Goal: Obtain resource: Download file/media

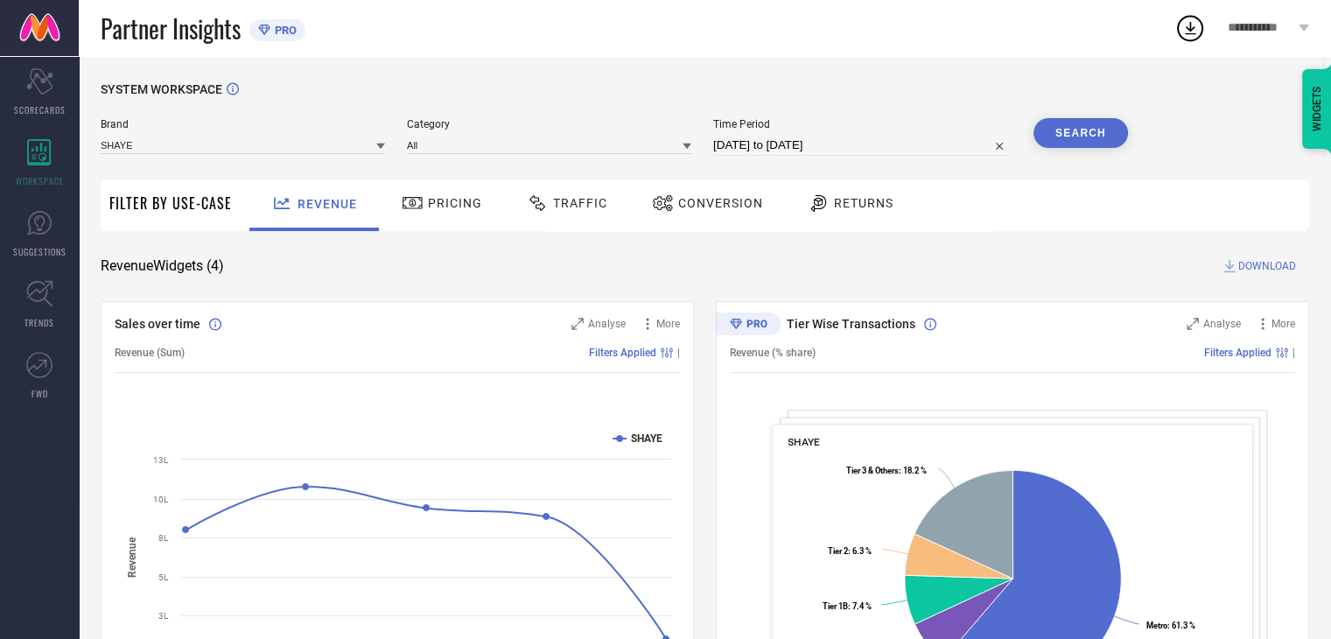
click at [698, 204] on span "Conversion" at bounding box center [720, 203] width 85 height 14
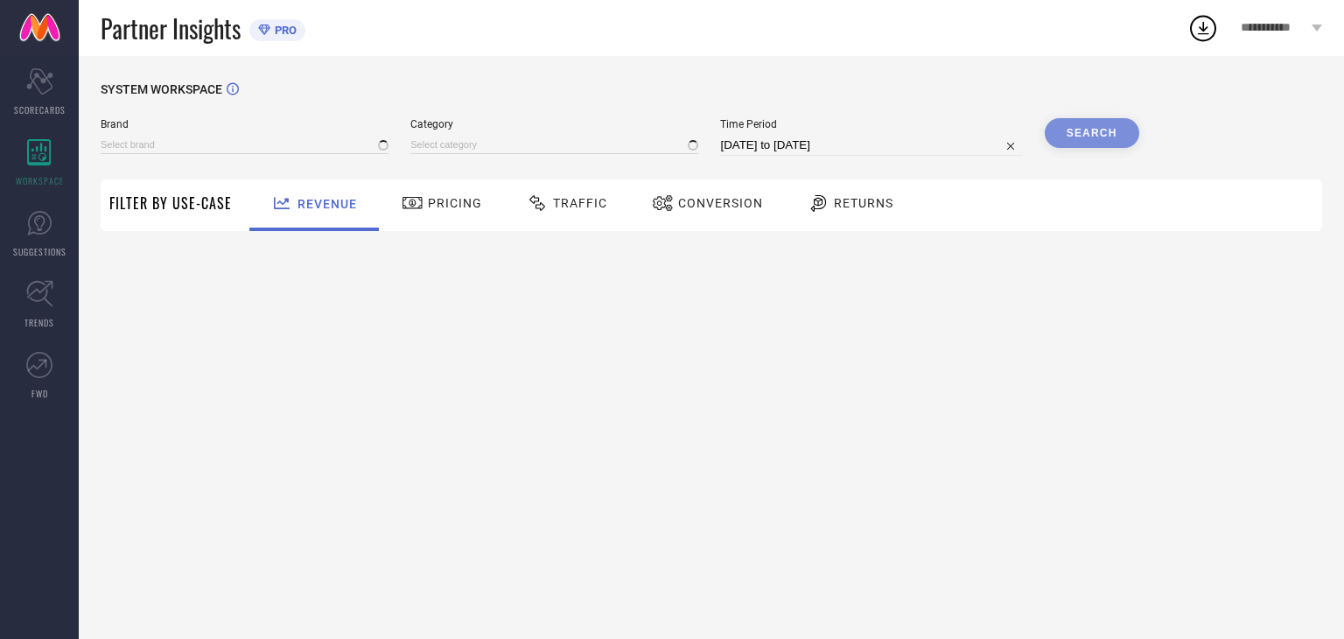
type input "SHAYE"
type input "All"
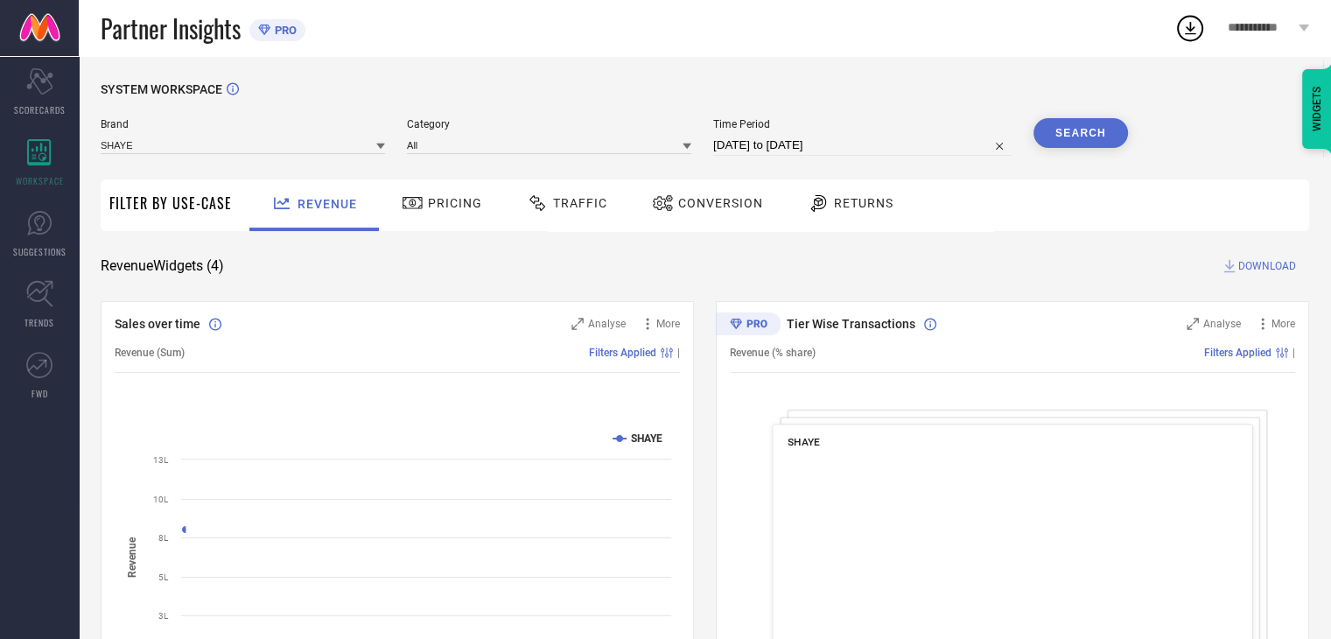
click at [735, 207] on span "Conversion" at bounding box center [720, 203] width 85 height 14
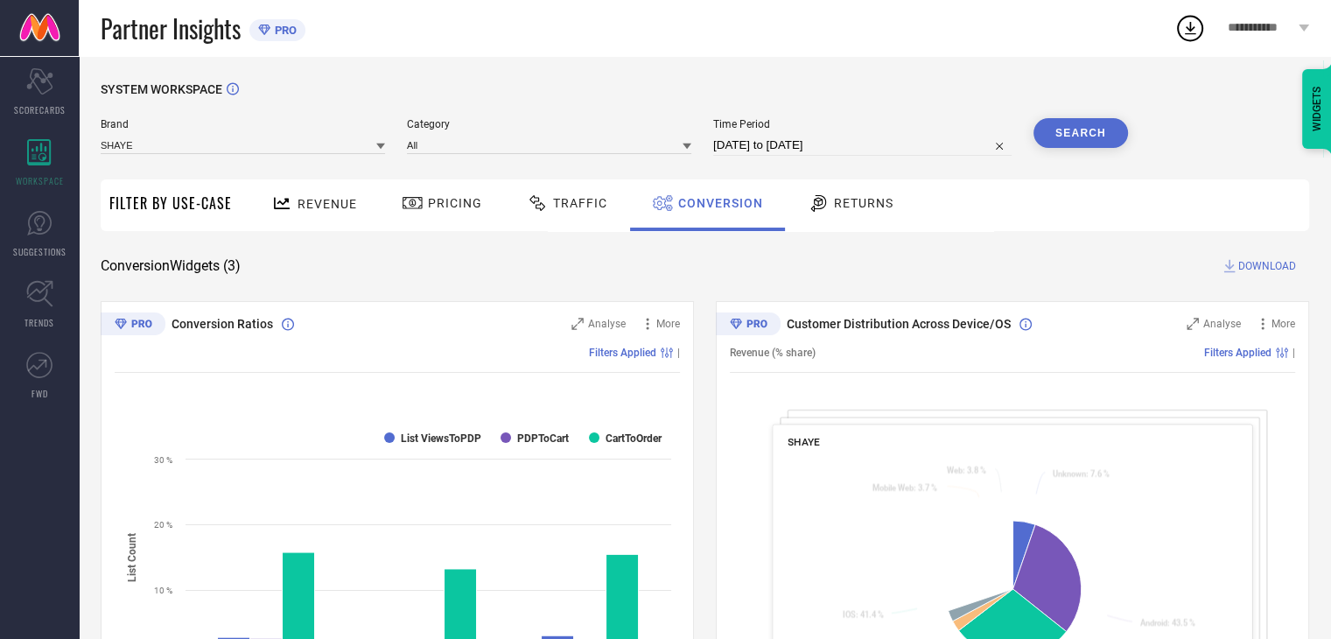
click at [906, 149] on input "[DATE] to [DATE]" at bounding box center [862, 145] width 298 height 21
select select "7"
select select "2025"
select select "8"
select select "2025"
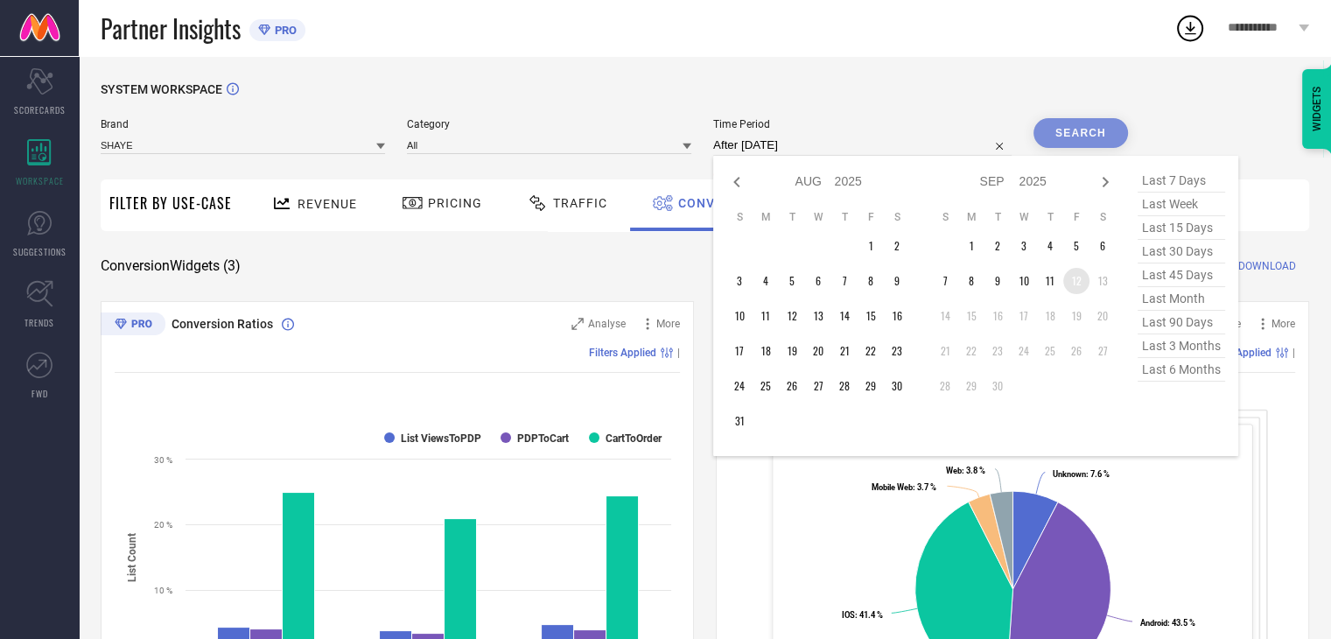
click at [1086, 279] on td "12" at bounding box center [1076, 281] width 26 height 26
type input "[DATE] to [DATE]"
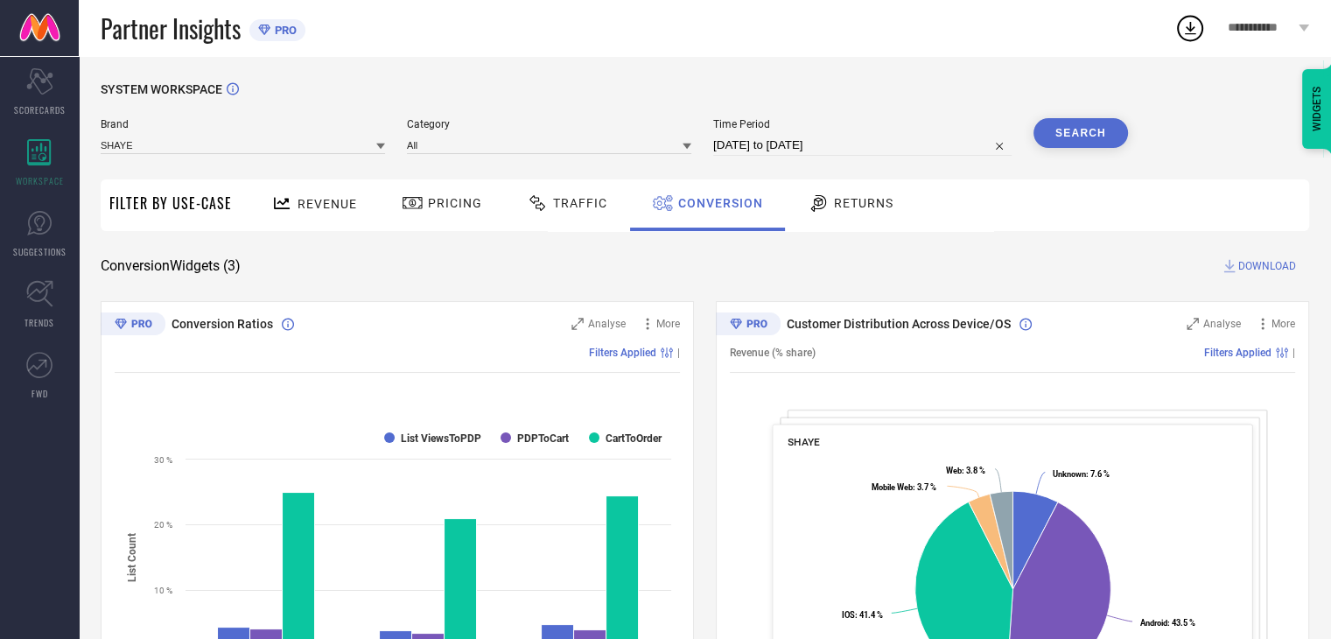
click at [1092, 135] on button "Search" at bounding box center [1080, 133] width 94 height 30
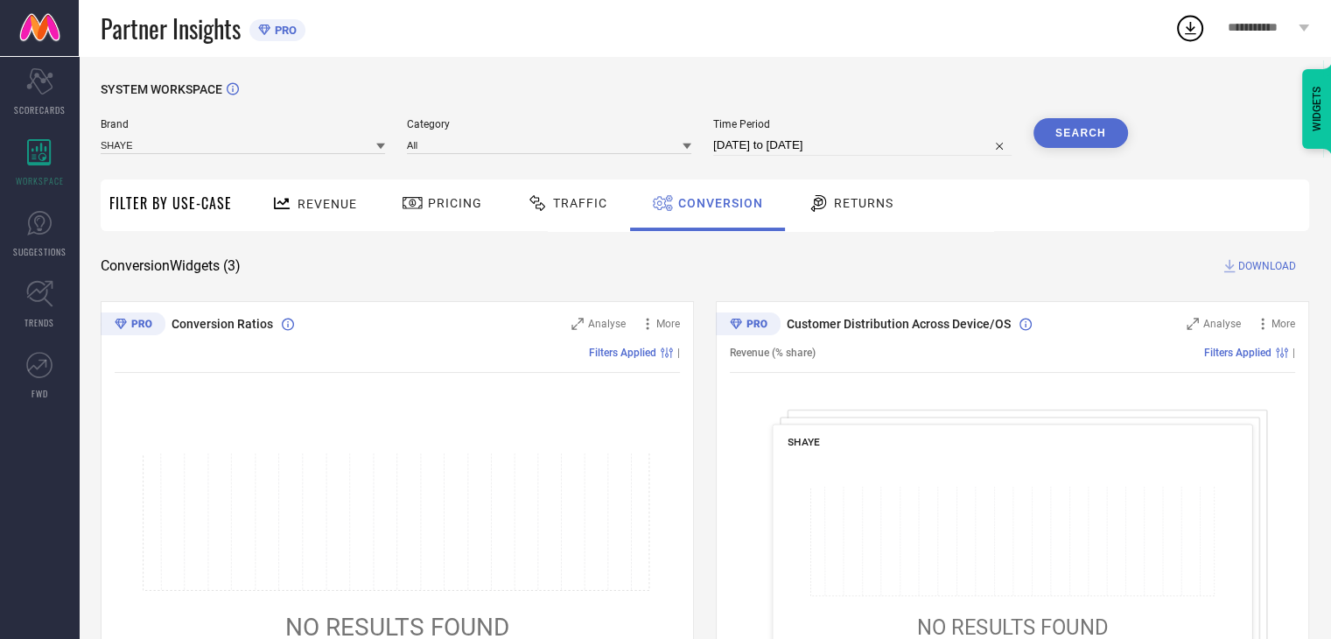
select select "8"
select select "2025"
select select "9"
select select "2025"
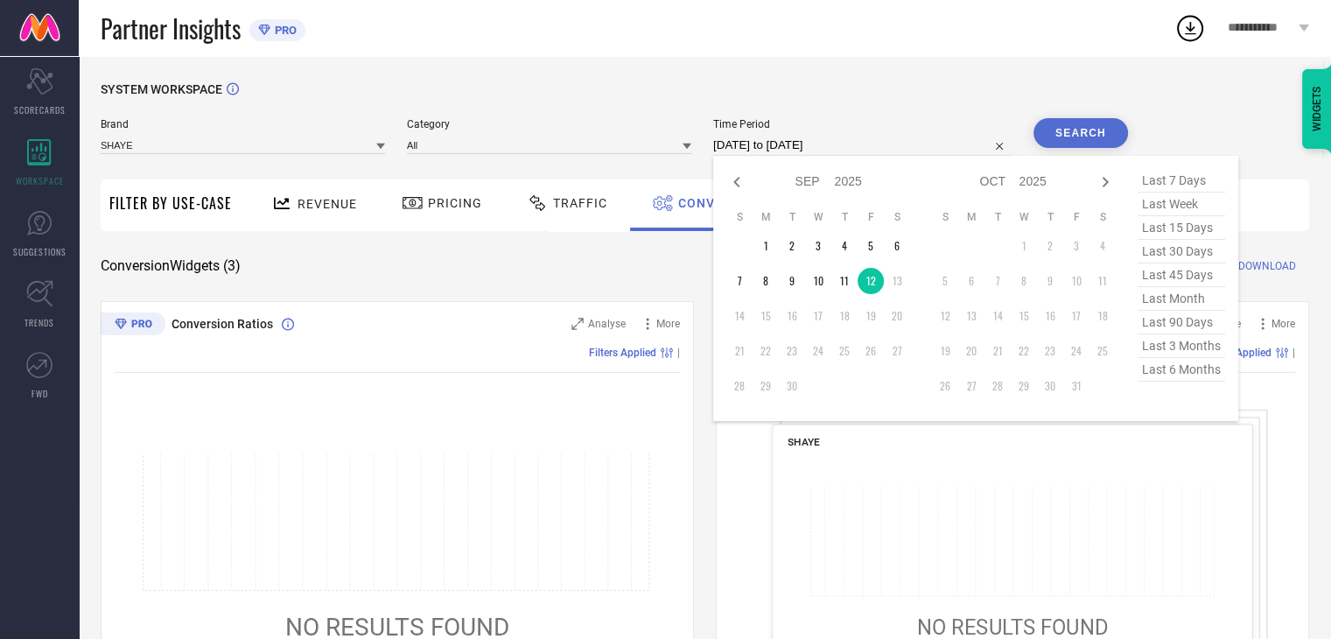
click at [891, 143] on input "[DATE] to [DATE]" at bounding box center [862, 145] width 298 height 21
click at [850, 281] on td "11" at bounding box center [844, 281] width 26 height 26
type input "[DATE] to [DATE]"
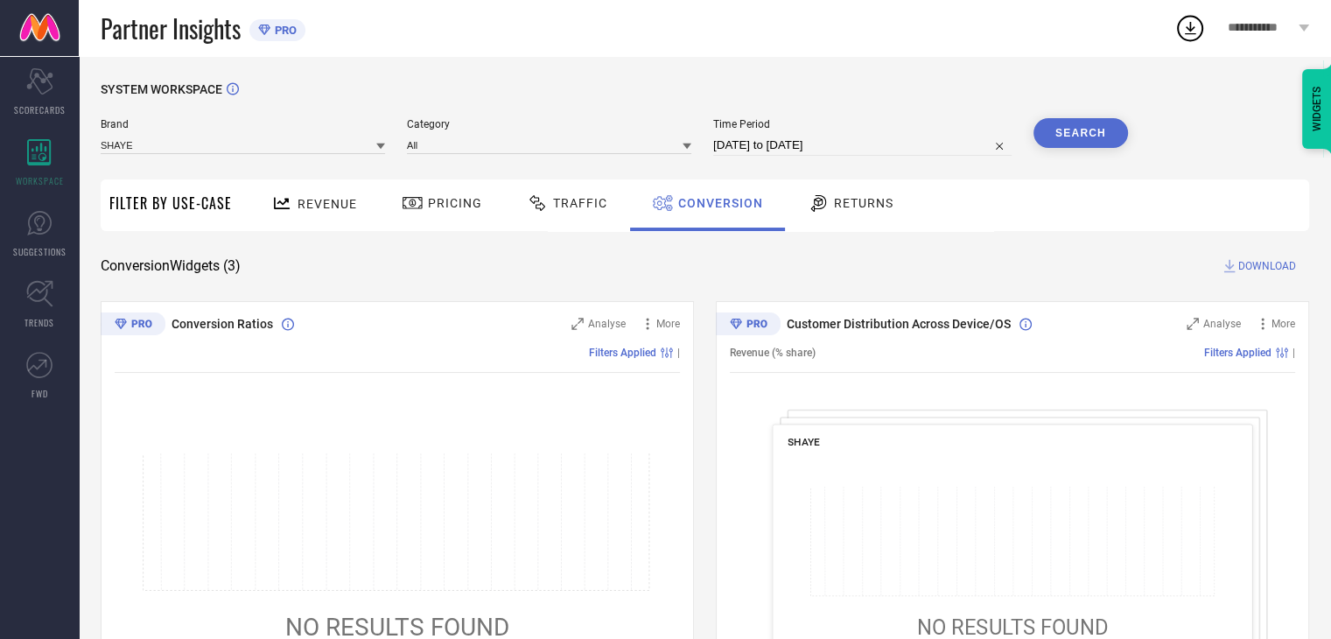
click at [1067, 136] on button "Search" at bounding box center [1080, 133] width 94 height 30
select select "8"
select select "2025"
select select "9"
select select "2025"
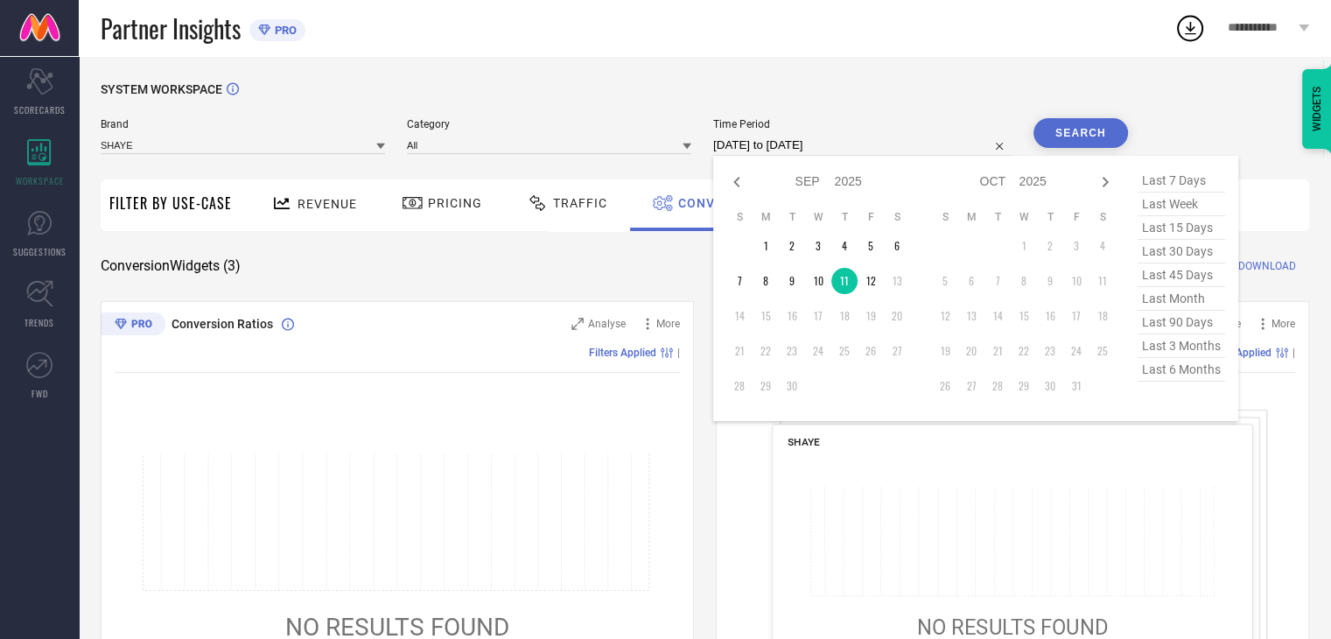
click at [882, 145] on input "[DATE] to [DATE]" at bounding box center [862, 145] width 298 height 21
click at [813, 292] on td "10" at bounding box center [818, 281] width 26 height 26
type input "[DATE] to [DATE]"
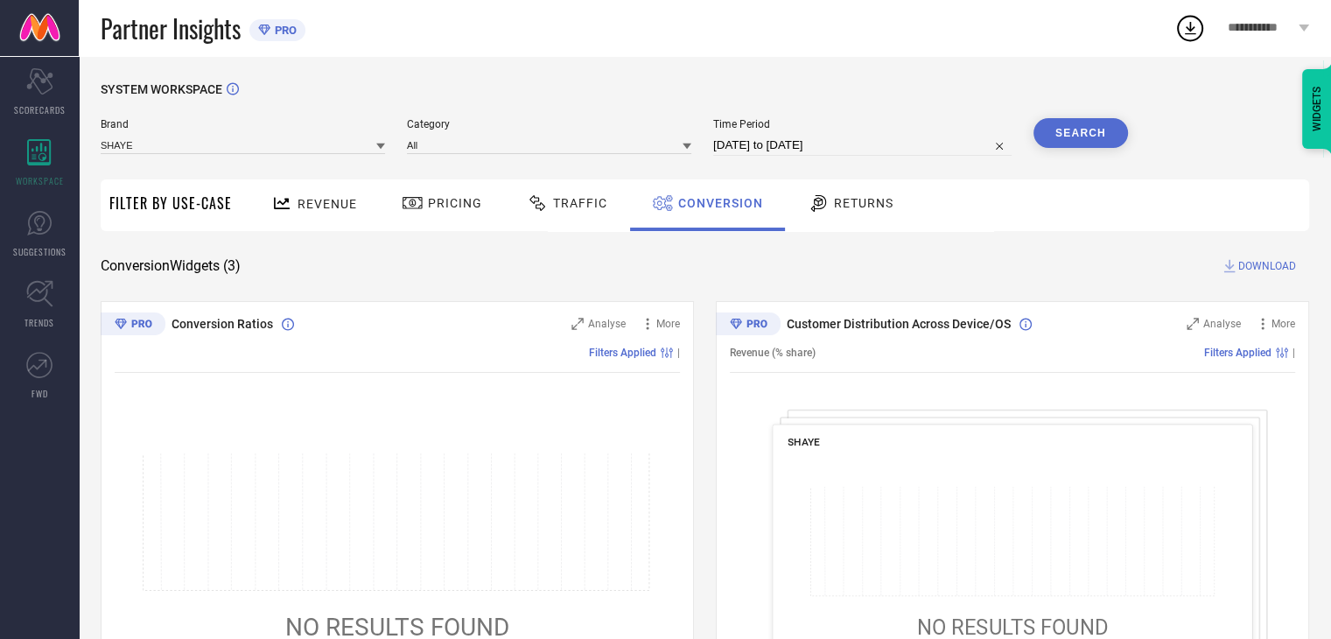
click at [1045, 139] on button "Search" at bounding box center [1080, 133] width 94 height 30
click at [842, 147] on input at bounding box center [862, 145] width 298 height 21
select select "8"
select select "2025"
select select "9"
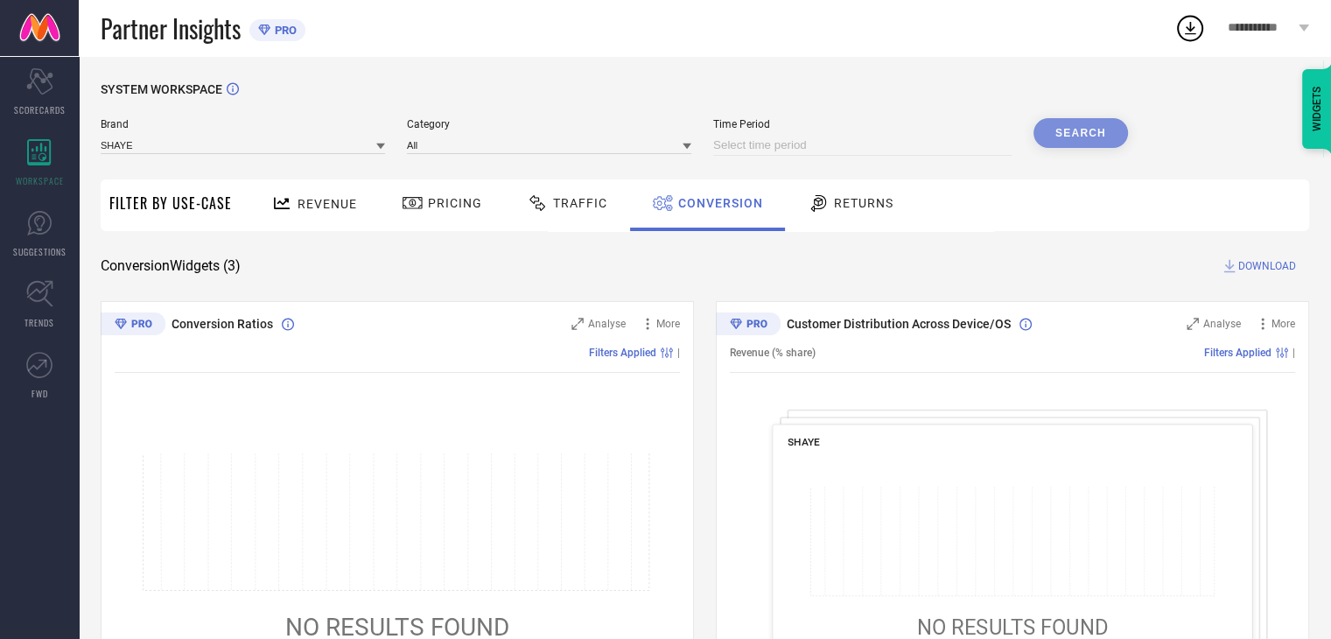
select select "2025"
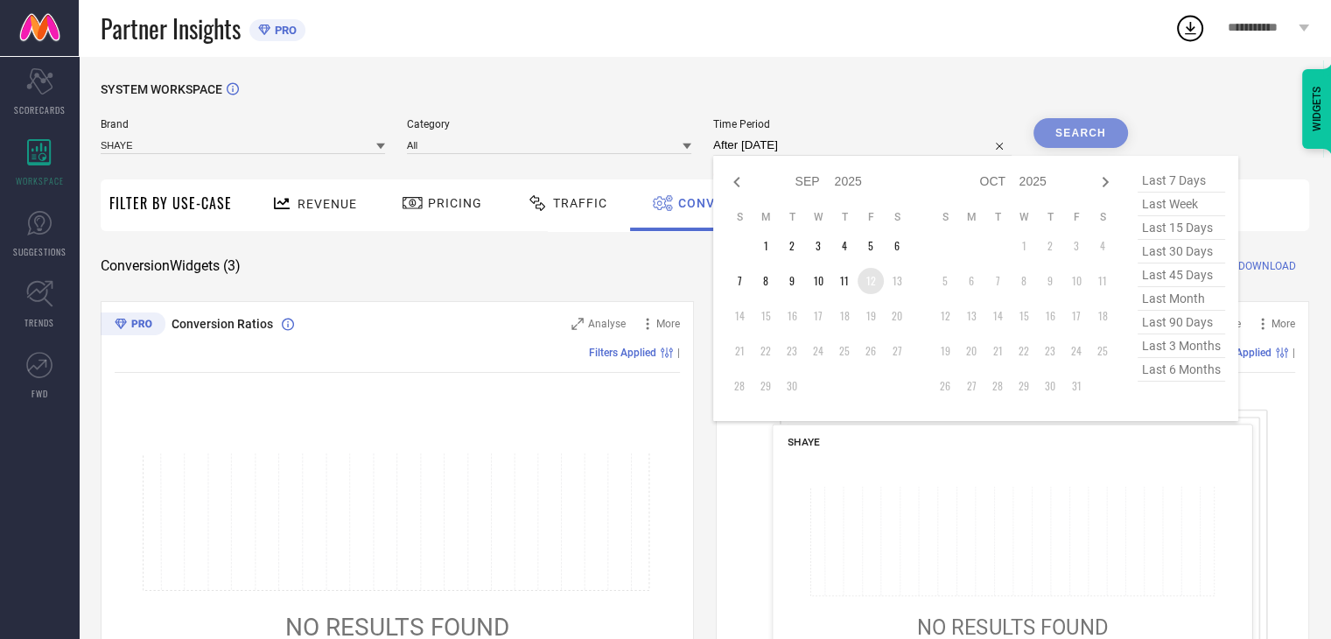
click at [876, 283] on td "12" at bounding box center [870, 281] width 26 height 26
type input "[DATE] to [DATE]"
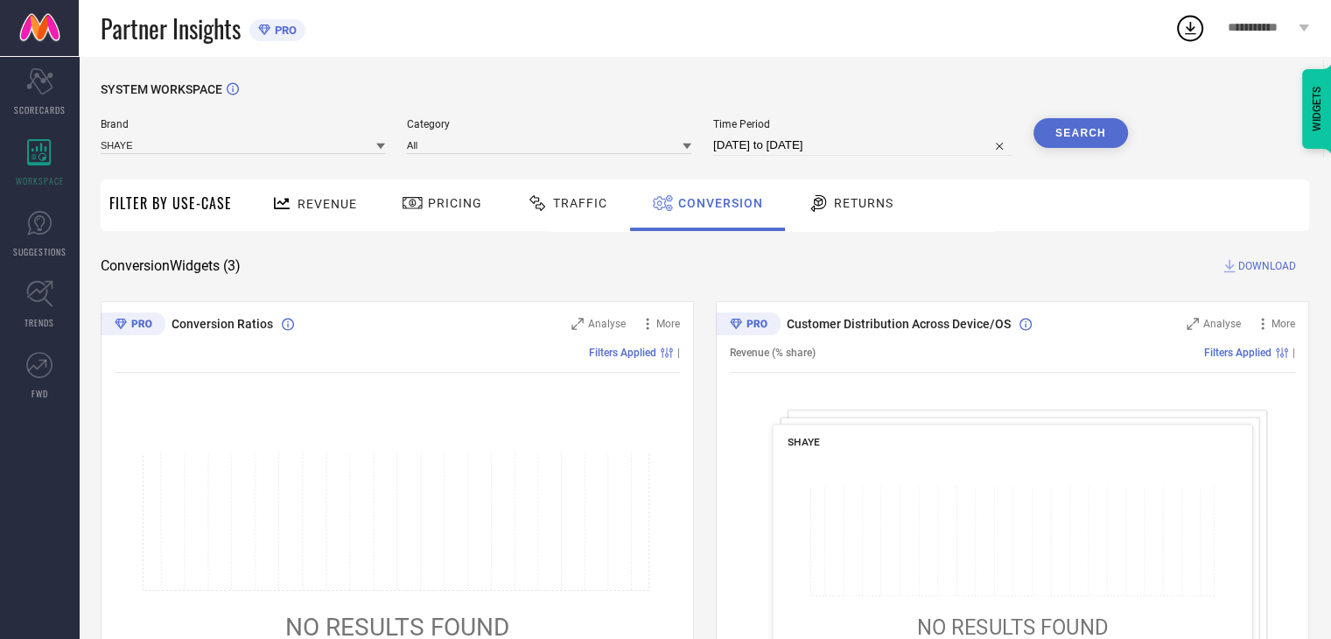
click at [1066, 133] on button "Search" at bounding box center [1080, 133] width 94 height 30
click at [1248, 269] on span "DOWNLOAD" at bounding box center [1267, 265] width 58 height 17
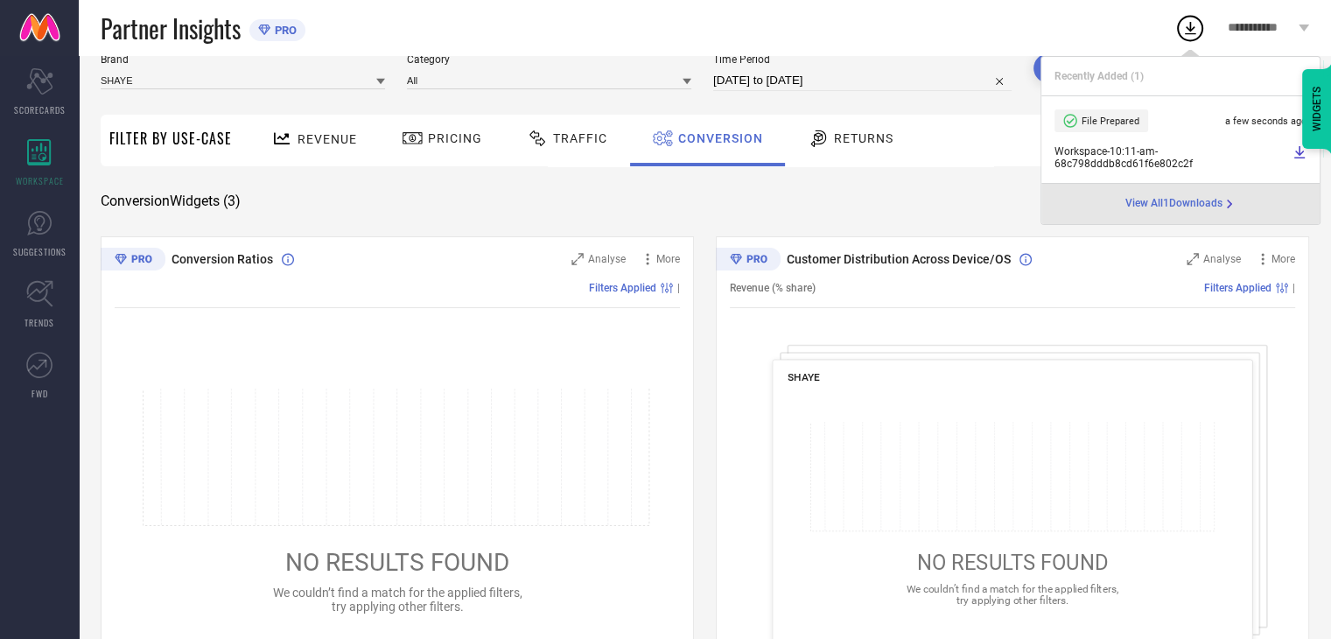
scroll to position [91, 0]
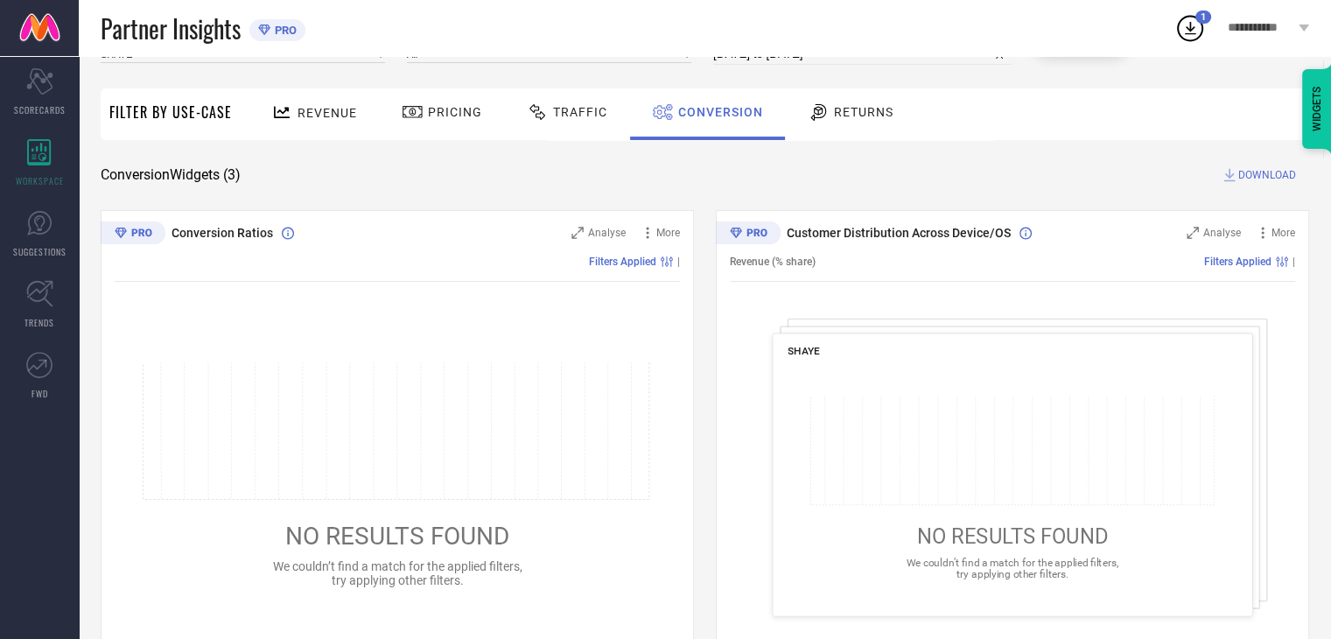
click at [803, 179] on div "Conversion Widgets ( 3 ) DOWNLOAD" at bounding box center [705, 174] width 1208 height 17
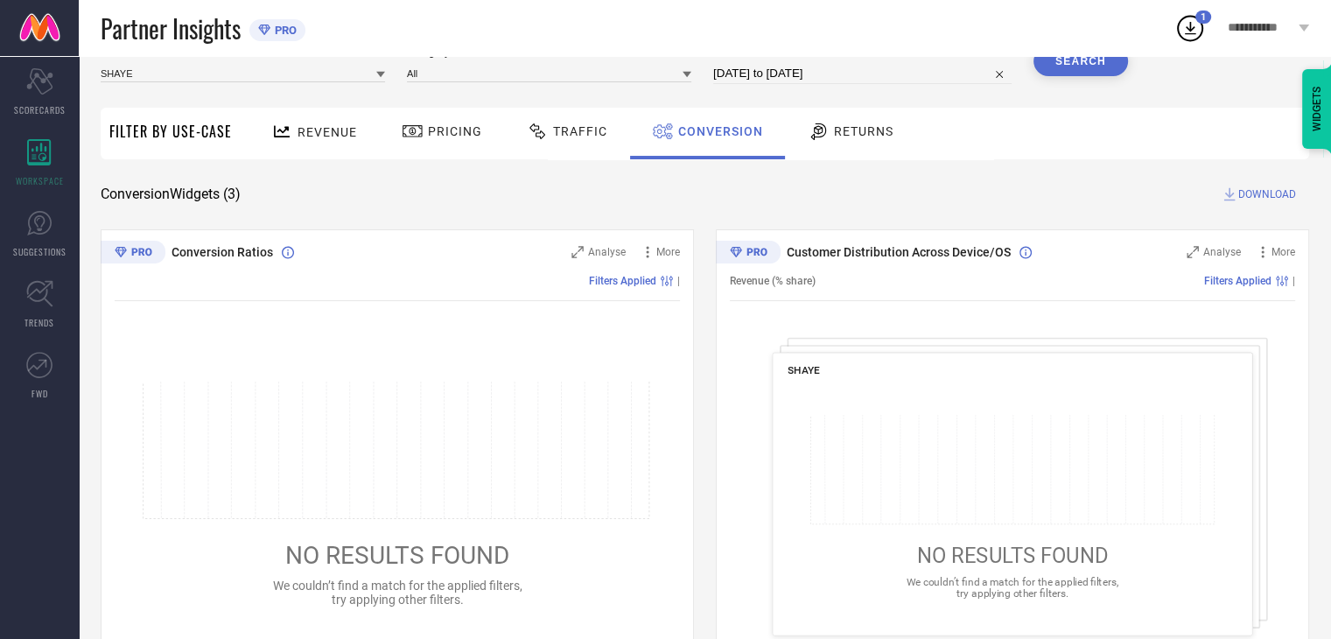
scroll to position [63, 0]
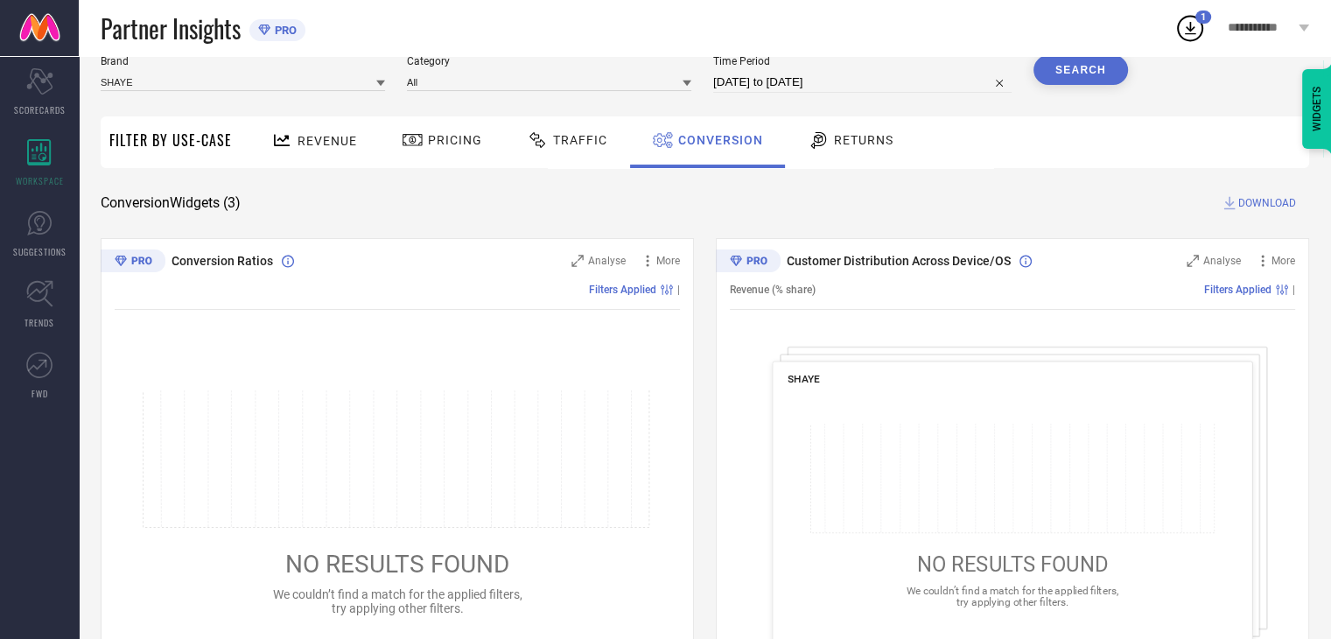
select select "8"
select select "2025"
select select "9"
select select "2025"
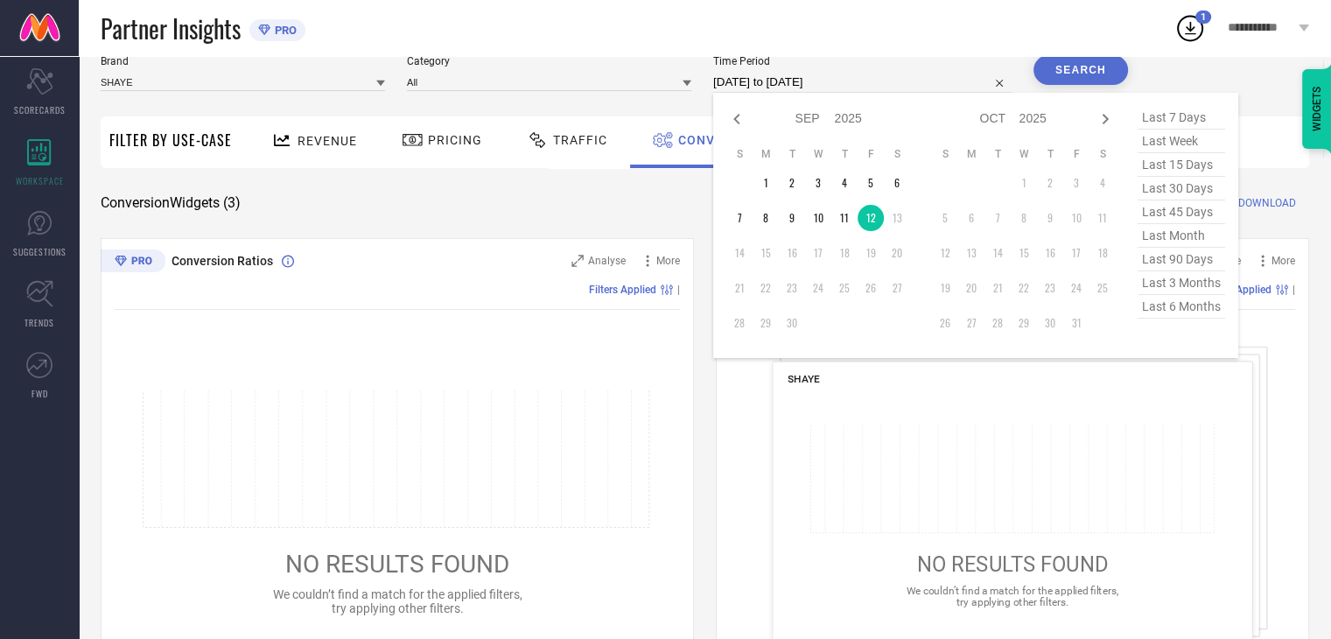
click at [910, 85] on input "[DATE] to [DATE]" at bounding box center [862, 82] width 298 height 21
click at [848, 218] on td "11" at bounding box center [844, 218] width 26 height 26
type input "[DATE] to [DATE]"
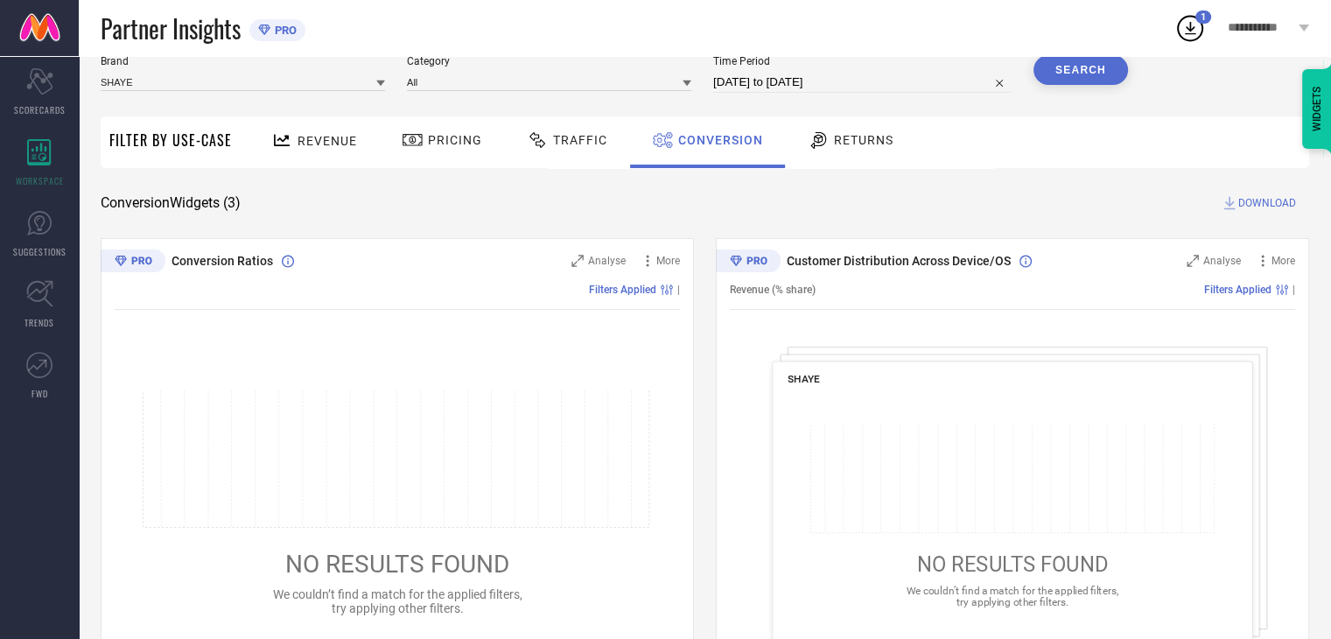
click at [1066, 81] on button "Search" at bounding box center [1080, 70] width 94 height 30
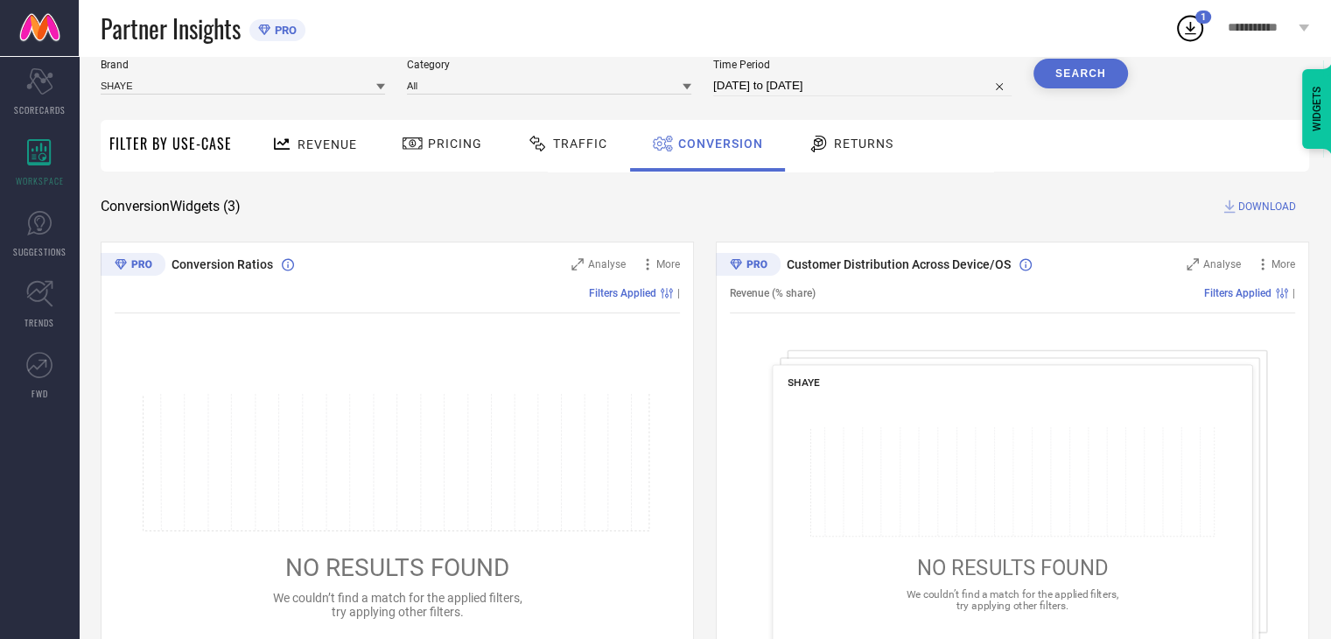
select select "8"
select select "2025"
select select "9"
select select "2025"
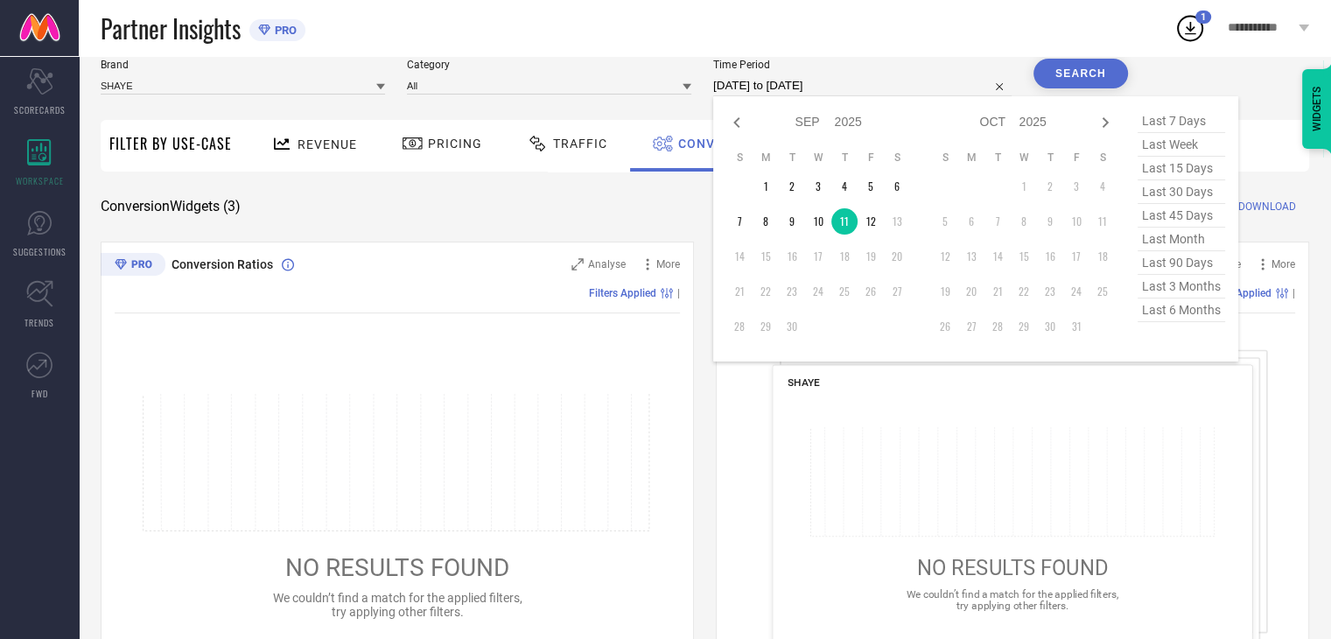
click at [878, 88] on input "[DATE] to [DATE]" at bounding box center [862, 85] width 298 height 21
click at [818, 215] on td "10" at bounding box center [818, 221] width 26 height 26
type input "[DATE] to [DATE]"
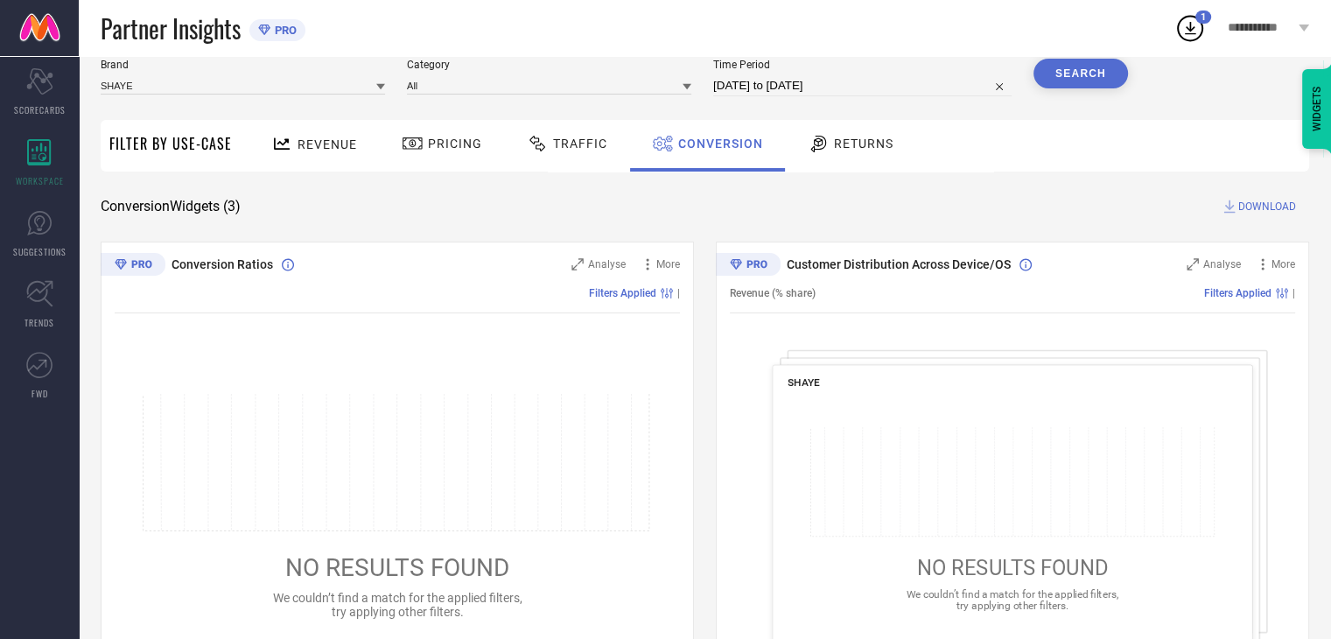
click at [1077, 74] on button "Search" at bounding box center [1080, 74] width 94 height 30
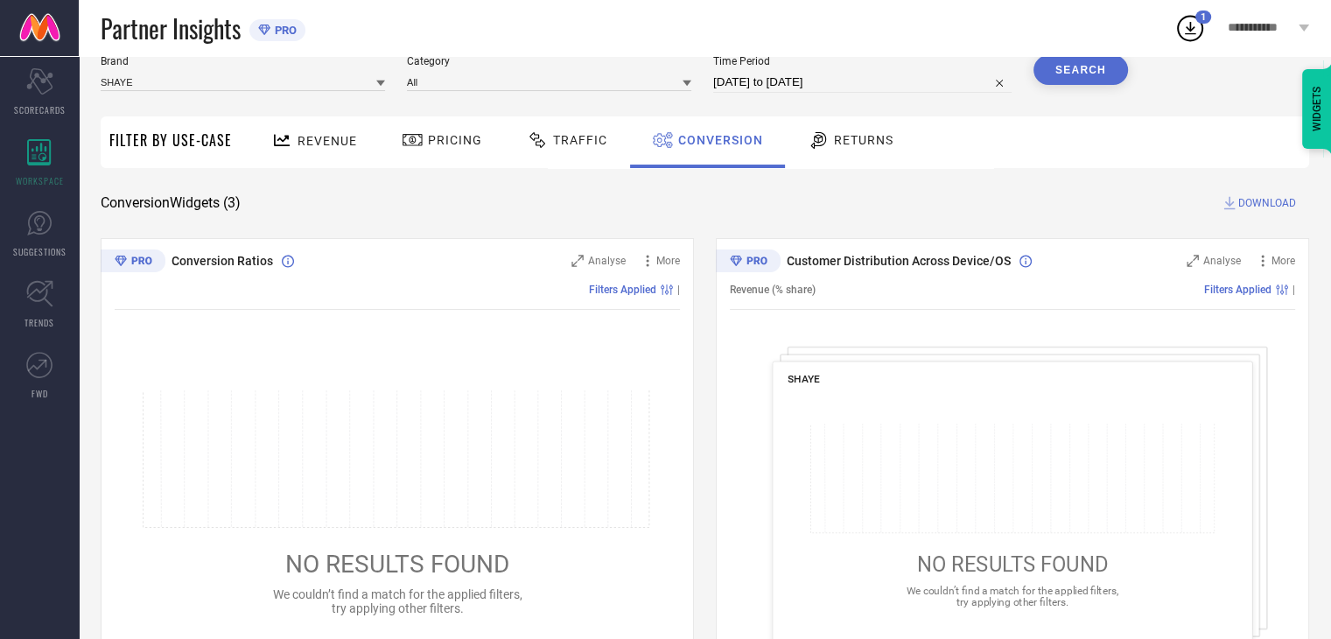
scroll to position [63, 0]
select select "8"
select select "2025"
select select "9"
select select "2025"
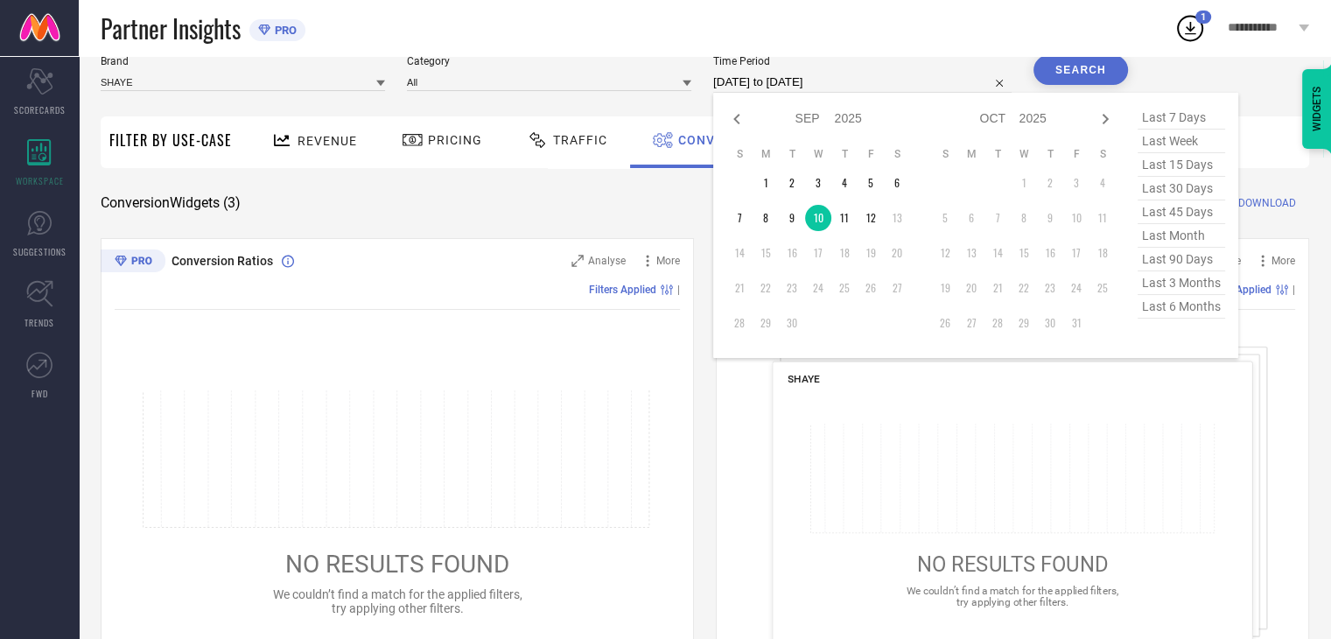
click at [913, 81] on input "[DATE] to [DATE]" at bounding box center [862, 82] width 298 height 21
click at [794, 220] on td "9" at bounding box center [792, 218] width 26 height 26
type input "[DATE] to [DATE]"
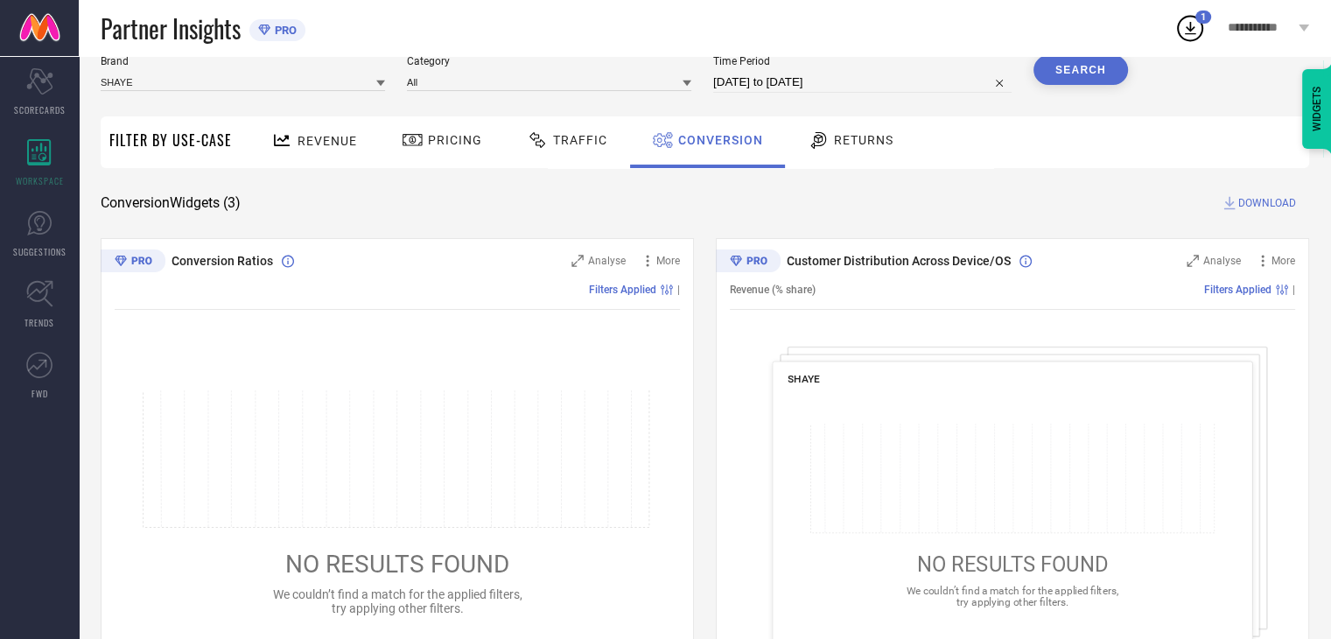
click at [1070, 77] on button "Search" at bounding box center [1080, 70] width 94 height 30
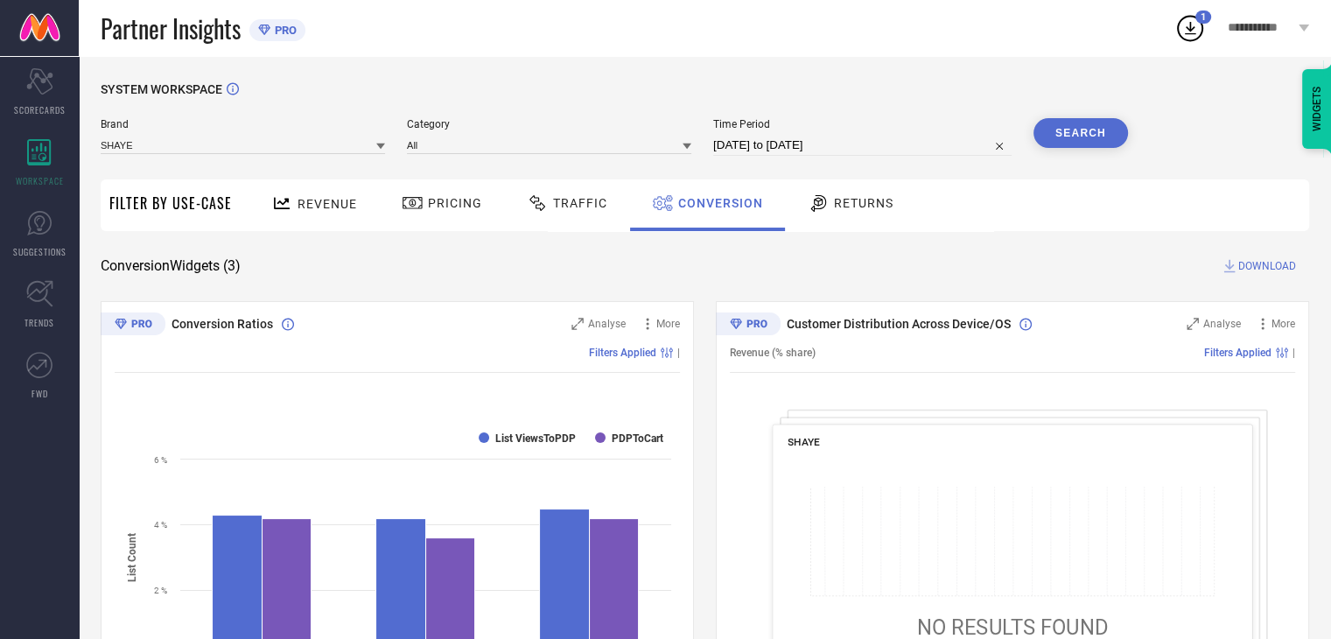
select select "8"
select select "2025"
select select "9"
select select "2025"
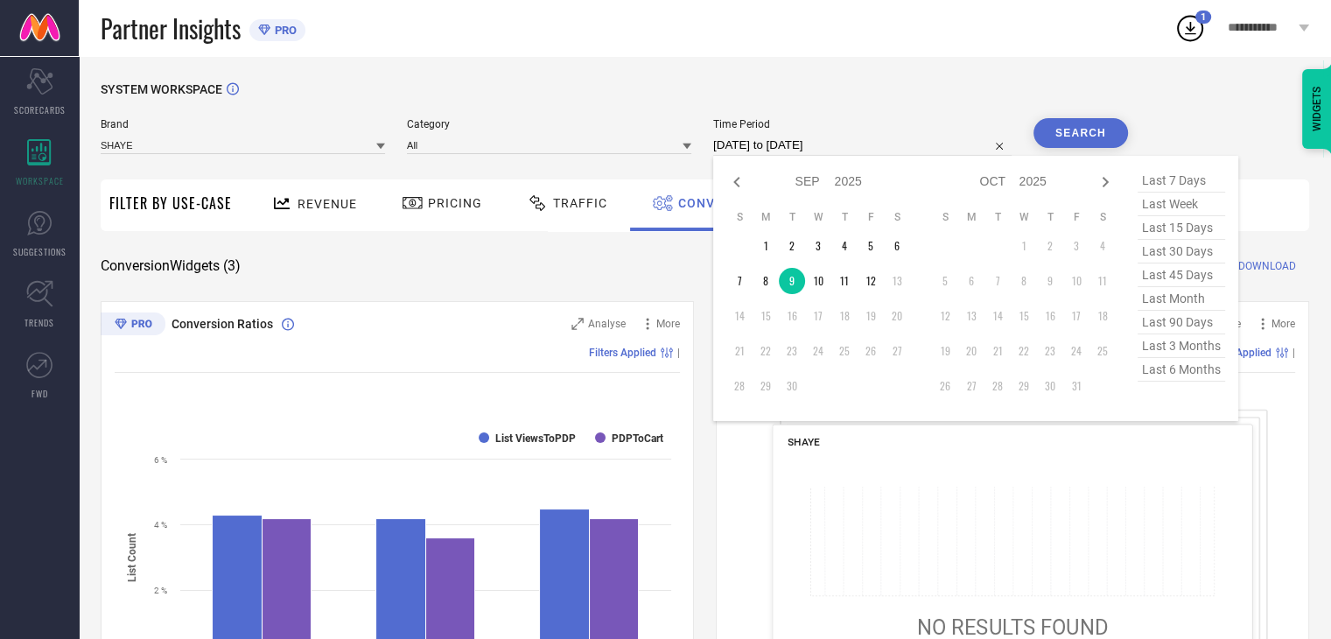
click at [897, 141] on input "[DATE] to [DATE]" at bounding box center [862, 145] width 298 height 21
click at [819, 287] on td "10" at bounding box center [818, 281] width 26 height 26
type input "[DATE] to [DATE]"
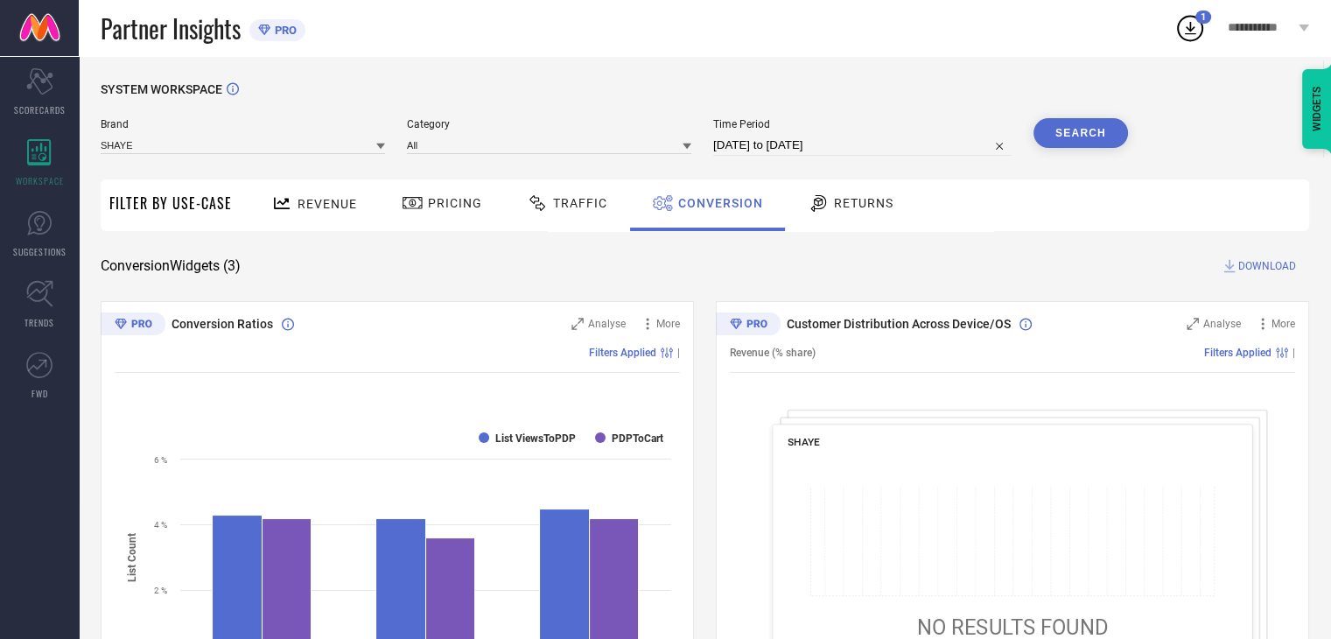
click at [1084, 131] on button "Search" at bounding box center [1080, 133] width 94 height 30
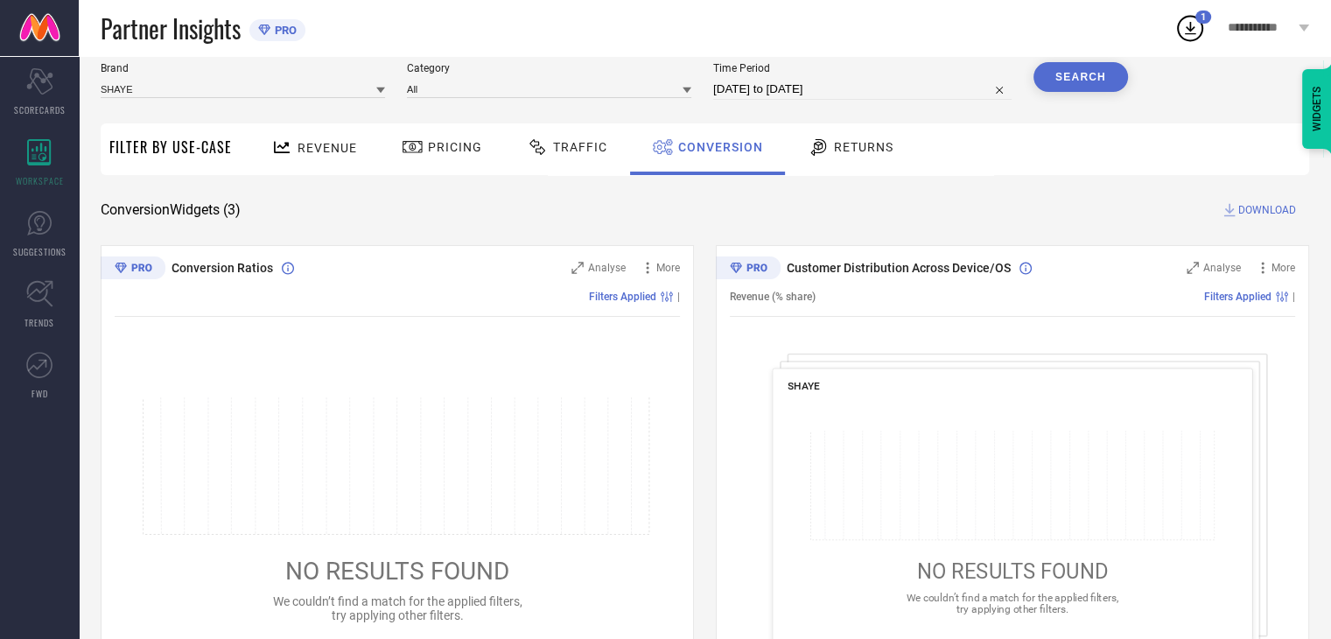
scroll to position [59, 0]
